Goal: Check status: Check status

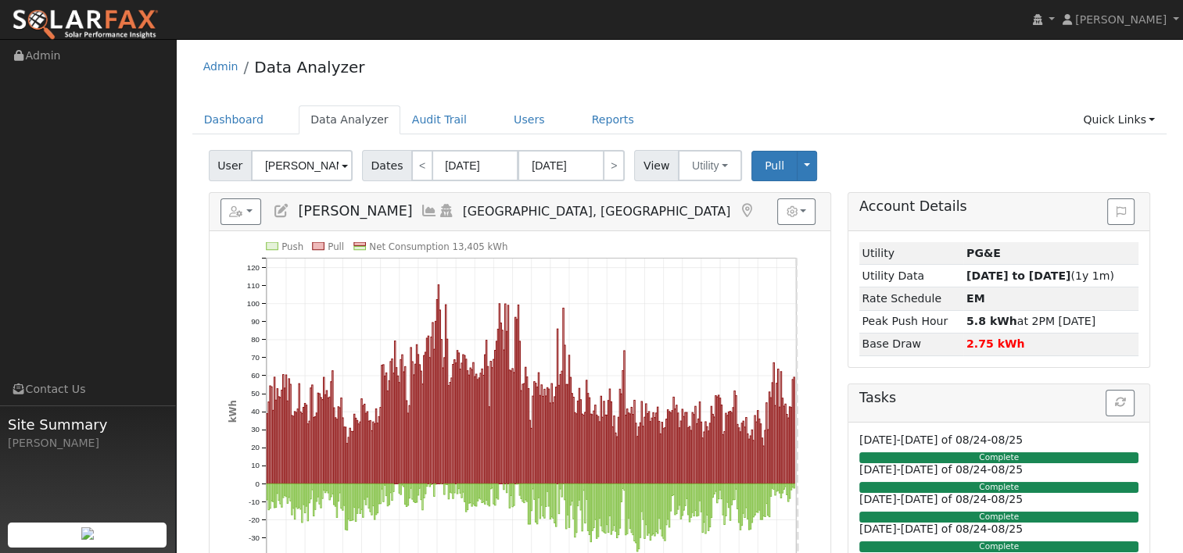
scroll to position [78, 0]
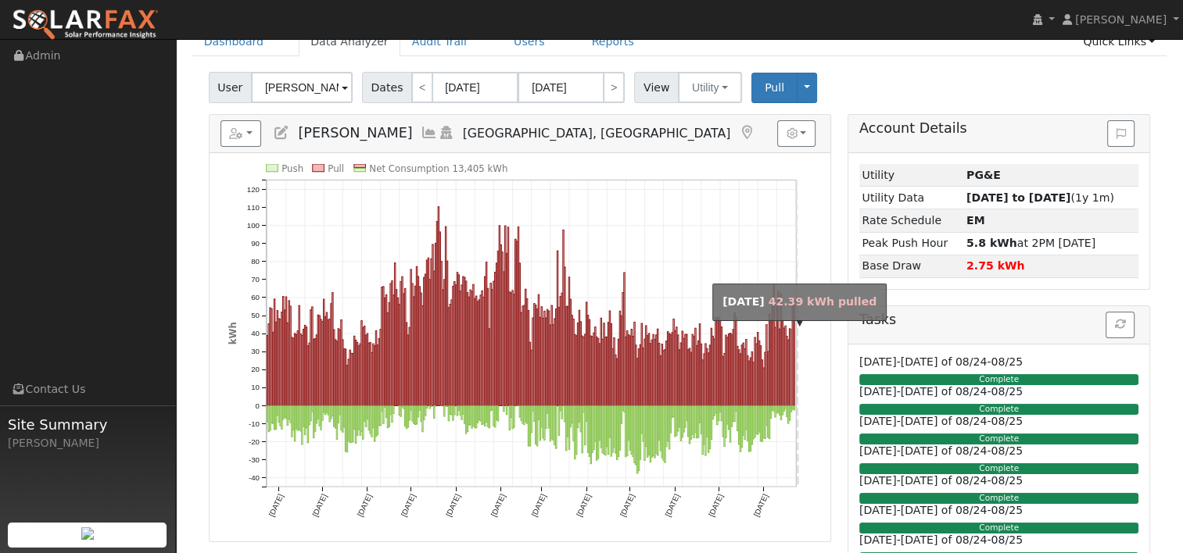
click at [791, 342] on rect "onclick=""" at bounding box center [790, 368] width 1 height 77
type input "[DATE]"
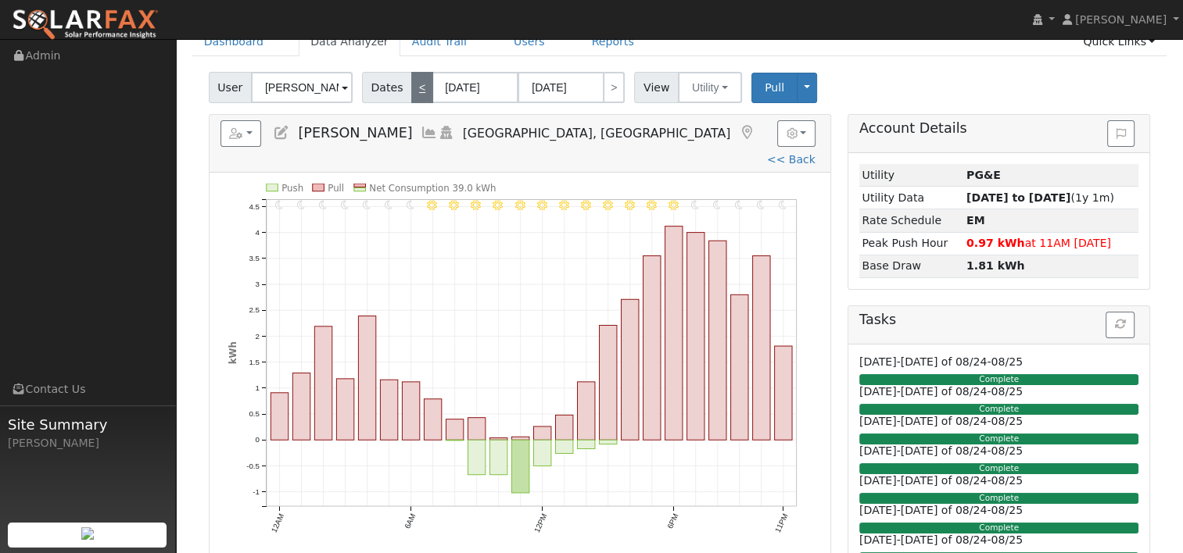
click at [411, 81] on link "<" at bounding box center [422, 87] width 22 height 31
type input "[DATE]"
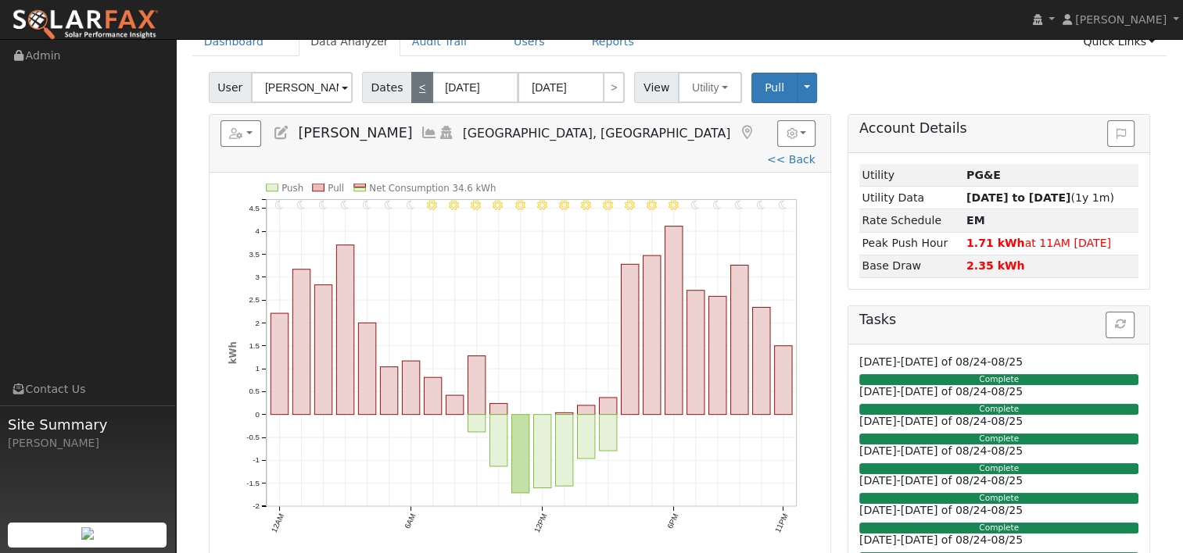
click at [411, 81] on link "<" at bounding box center [422, 87] width 22 height 31
type input "[DATE]"
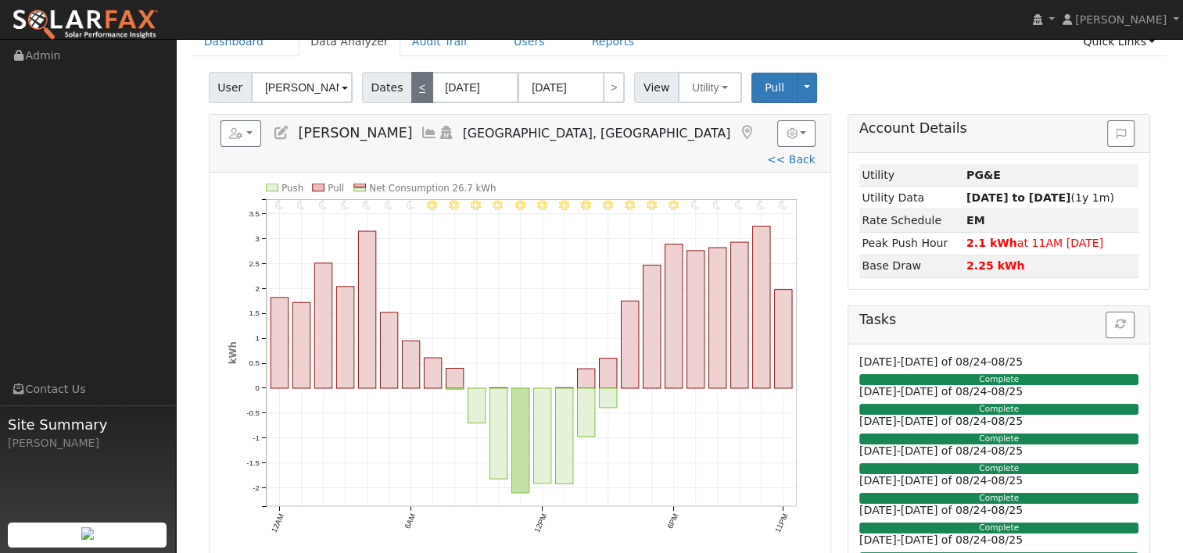
click at [411, 81] on link "<" at bounding box center [422, 87] width 22 height 31
type input "[DATE]"
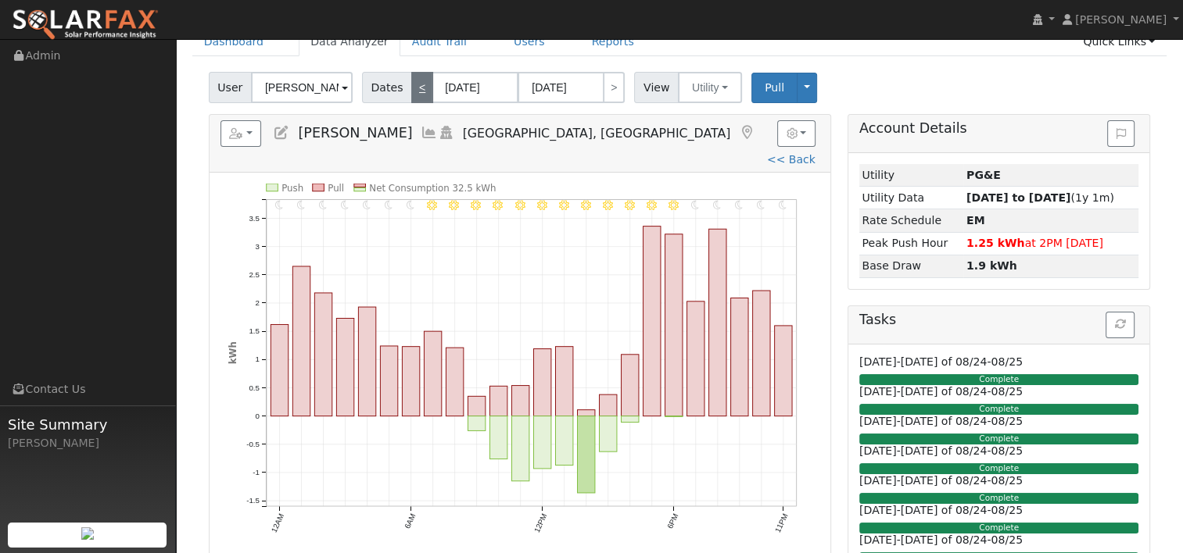
click at [411, 81] on link "<" at bounding box center [422, 87] width 22 height 31
type input "[DATE]"
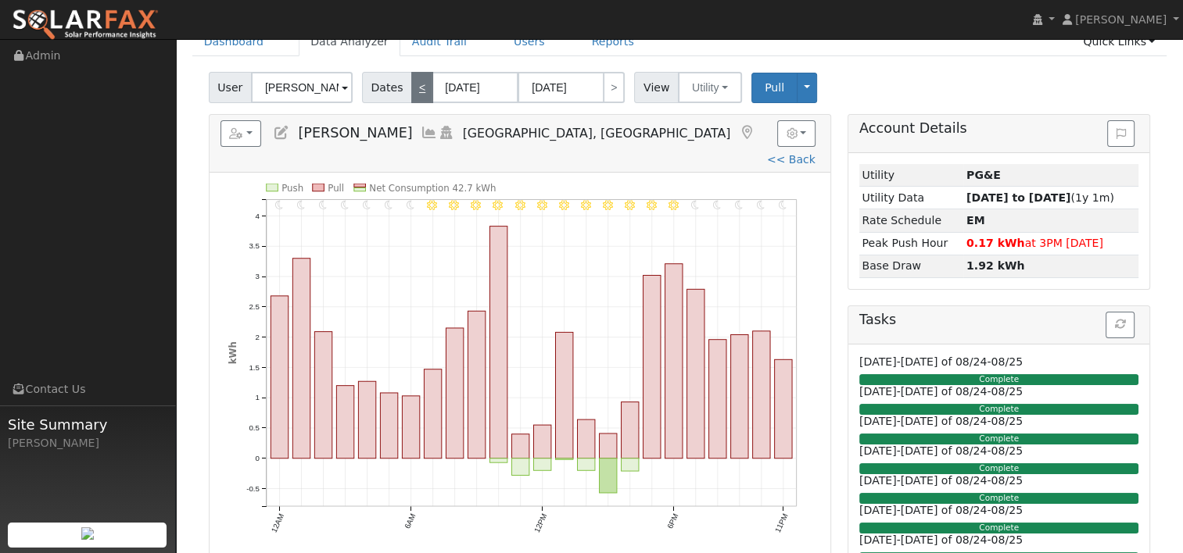
click at [411, 81] on link "<" at bounding box center [422, 87] width 22 height 31
type input "[DATE]"
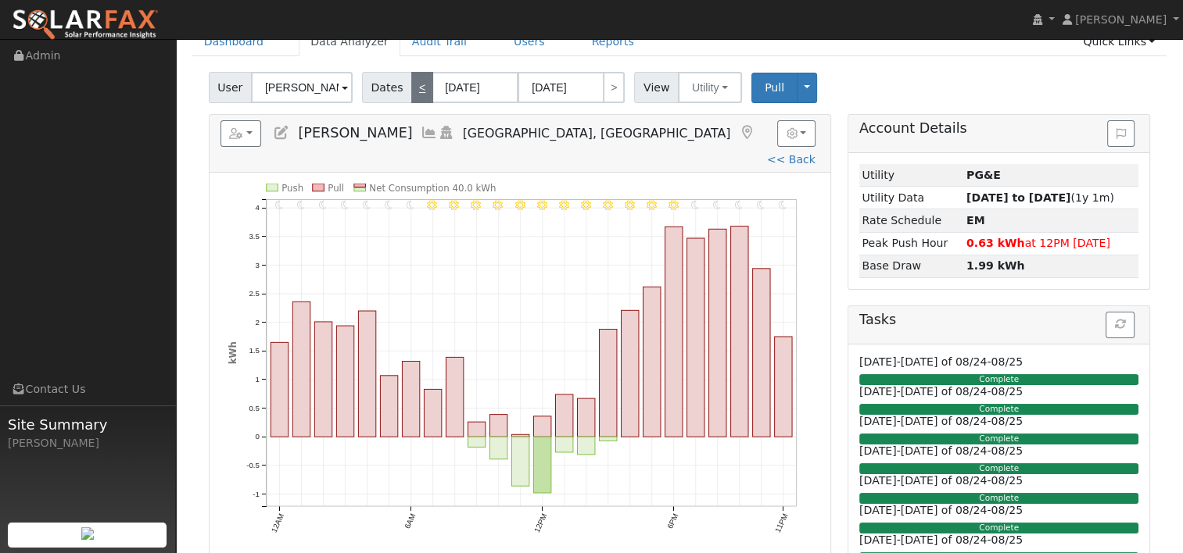
drag, startPoint x: 411, startPoint y: 83, endPoint x: 414, endPoint y: 91, distance: 8.4
click at [414, 91] on link "<" at bounding box center [422, 87] width 22 height 31
type input "[DATE]"
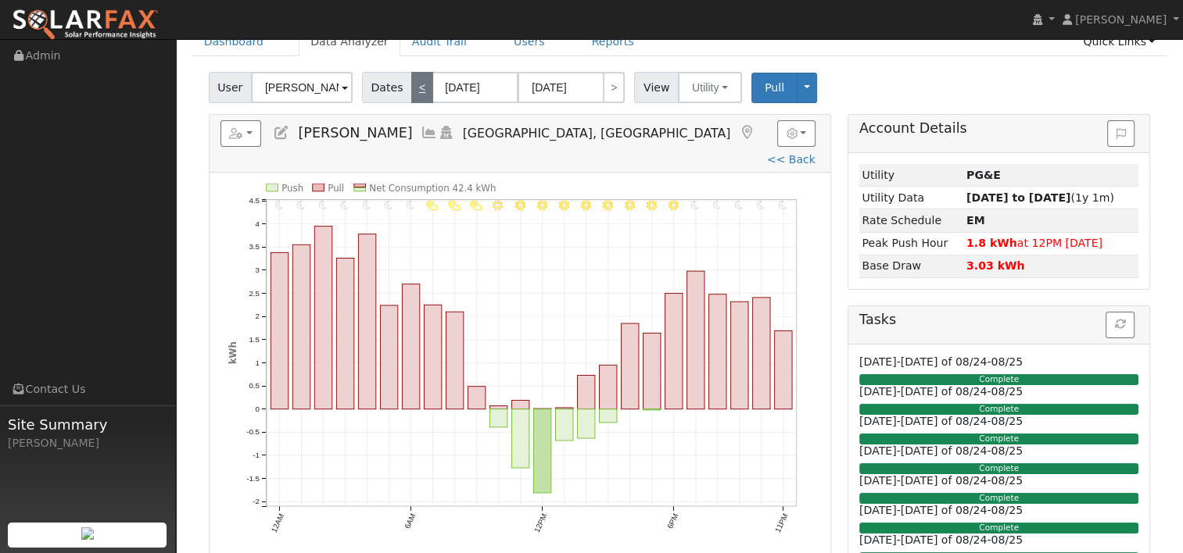
click at [411, 90] on link "<" at bounding box center [422, 87] width 22 height 31
type input "[DATE]"
